Goal: Entertainment & Leisure: Consume media (video, audio)

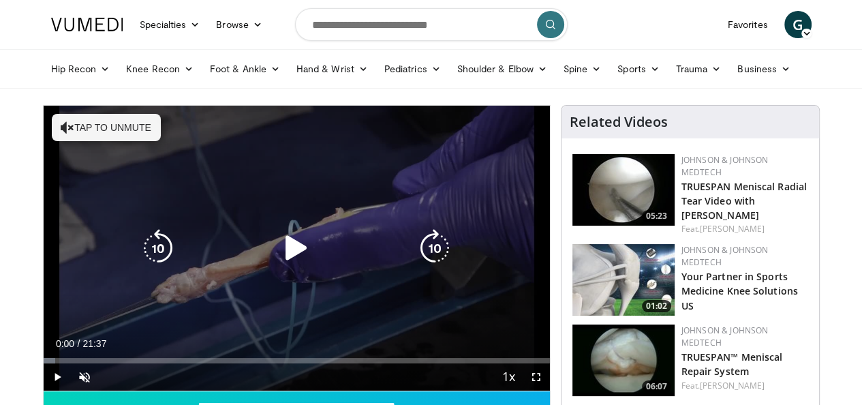
click at [279, 258] on icon "Video Player" at bounding box center [296, 248] width 38 height 38
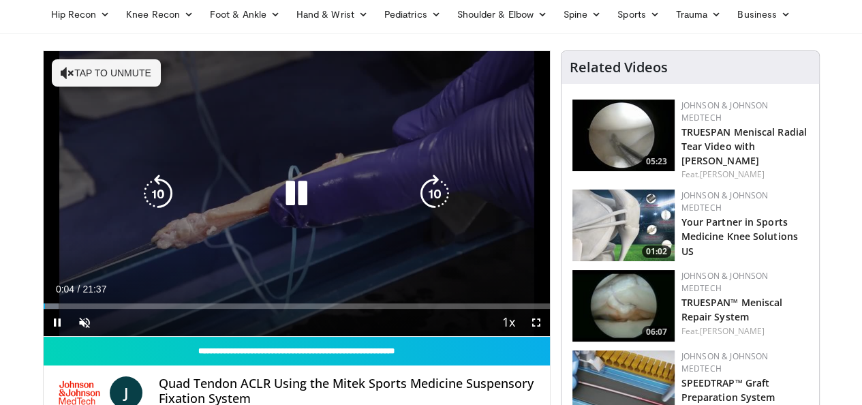
scroll to position [136, 0]
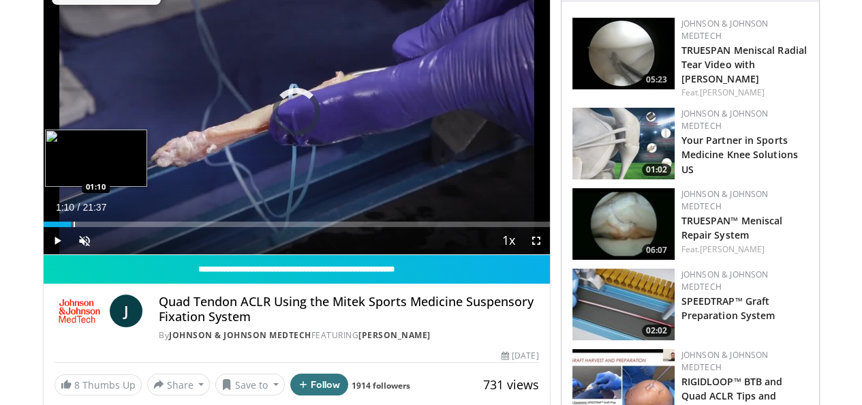
click at [74, 227] on div "Progress Bar" at bounding box center [74, 224] width 1 height 5
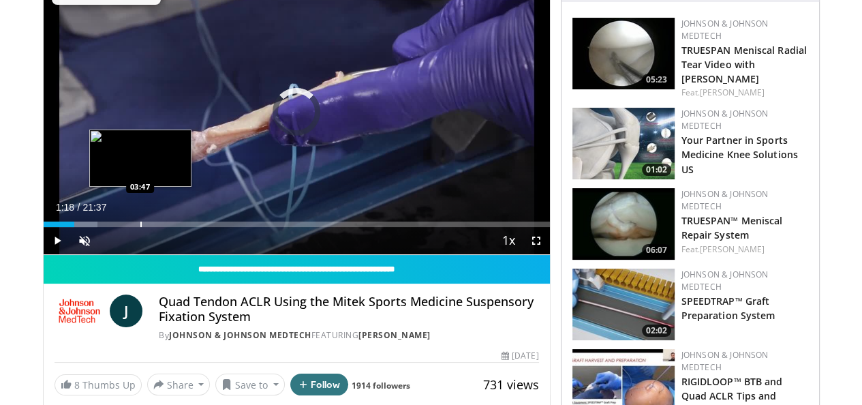
click at [140, 227] on div "Progress Bar" at bounding box center [140, 224] width 1 height 5
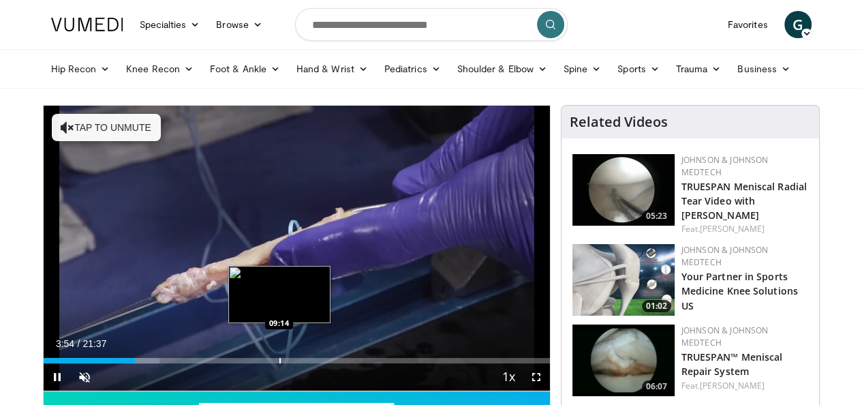
scroll to position [68, 0]
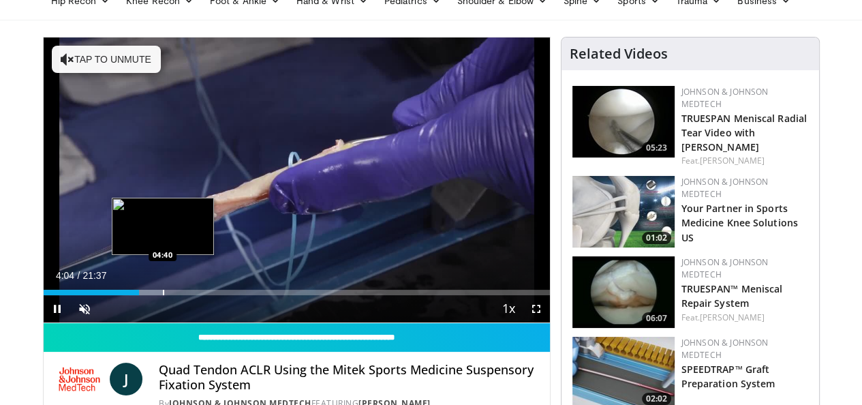
click at [163, 295] on div "Progress Bar" at bounding box center [163, 292] width 1 height 5
click at [145, 295] on div "Loaded : 26.75% 04:43 05:18" at bounding box center [297, 288] width 506 height 13
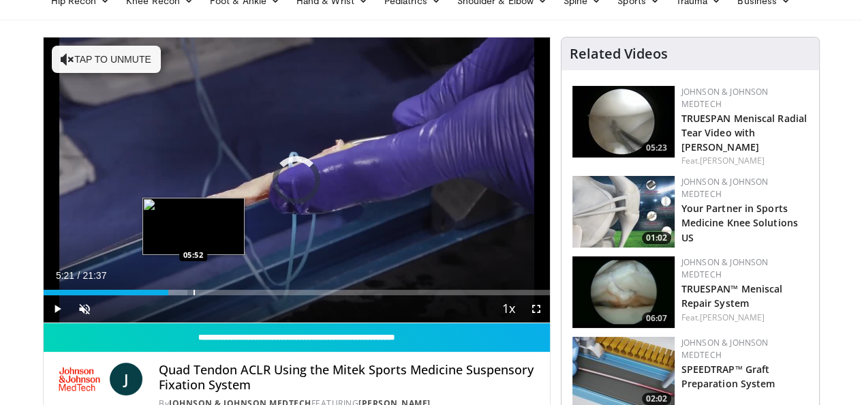
click at [194, 295] on div "Progress Bar" at bounding box center [194, 292] width 1 height 5
click at [207, 295] on div "Progress Bar" at bounding box center [207, 292] width 1 height 5
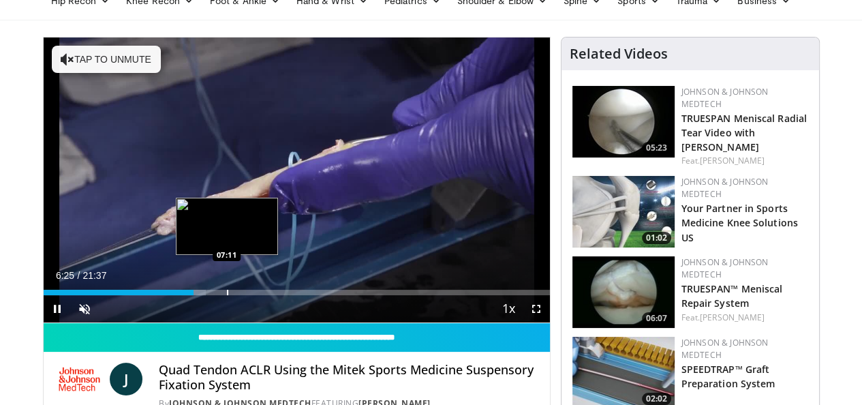
click at [227, 295] on div "Progress Bar" at bounding box center [227, 292] width 1 height 5
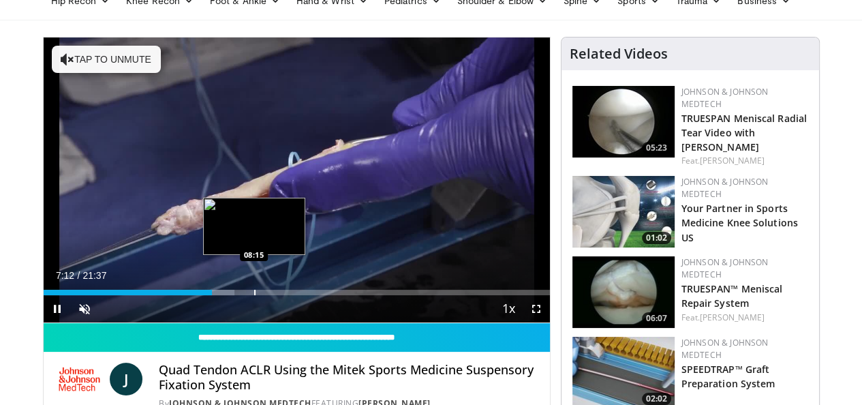
click at [254, 295] on div "Progress Bar" at bounding box center [254, 292] width 1 height 5
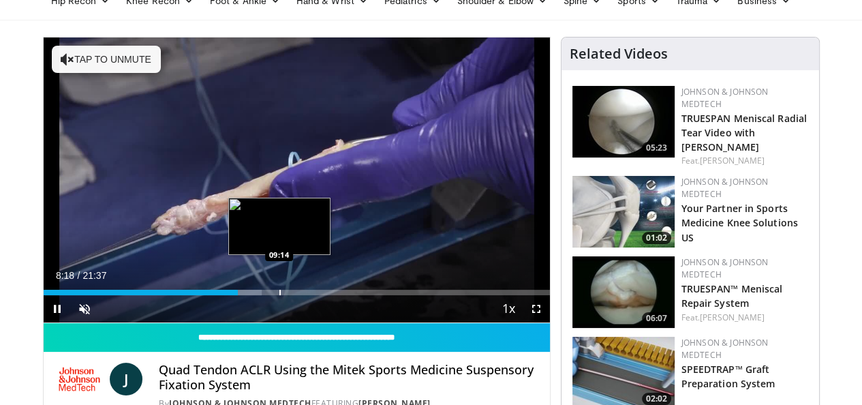
click at [279, 295] on div "Progress Bar" at bounding box center [279, 292] width 1 height 5
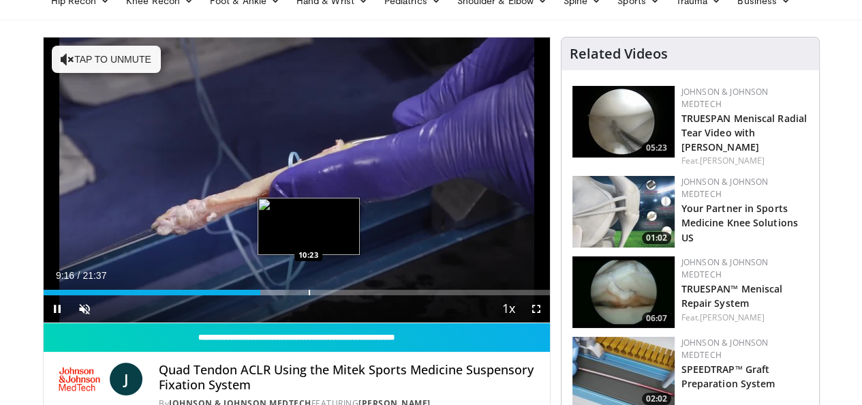
click at [309, 295] on div "Progress Bar" at bounding box center [309, 292] width 1 height 5
click at [321, 295] on div "Progress Bar" at bounding box center [321, 292] width 1 height 5
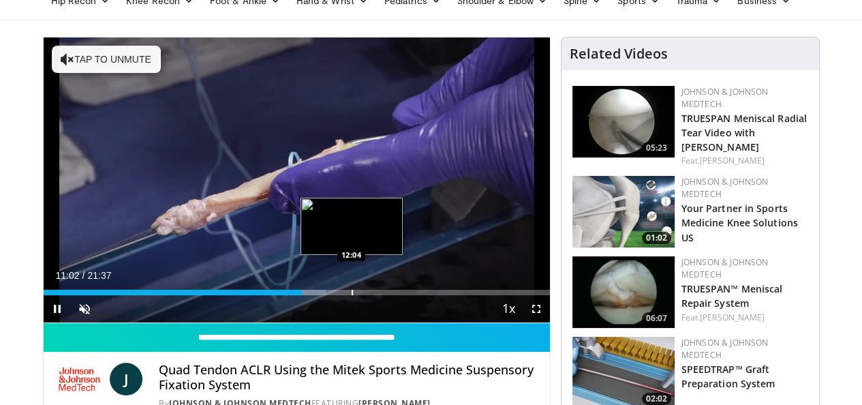
click at [352, 295] on div "Progress Bar" at bounding box center [352, 292] width 1 height 5
click at [368, 295] on div "Progress Bar" at bounding box center [368, 292] width 1 height 5
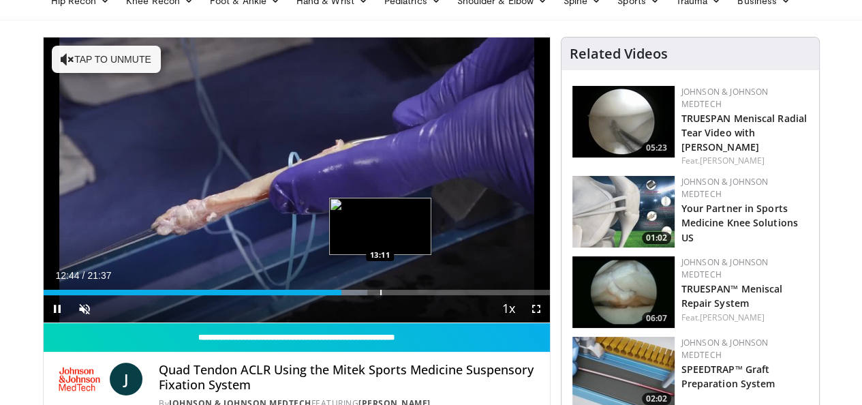
click at [380, 295] on div "Progress Bar" at bounding box center [380, 292] width 1 height 5
